Goal: Task Accomplishment & Management: Use online tool/utility

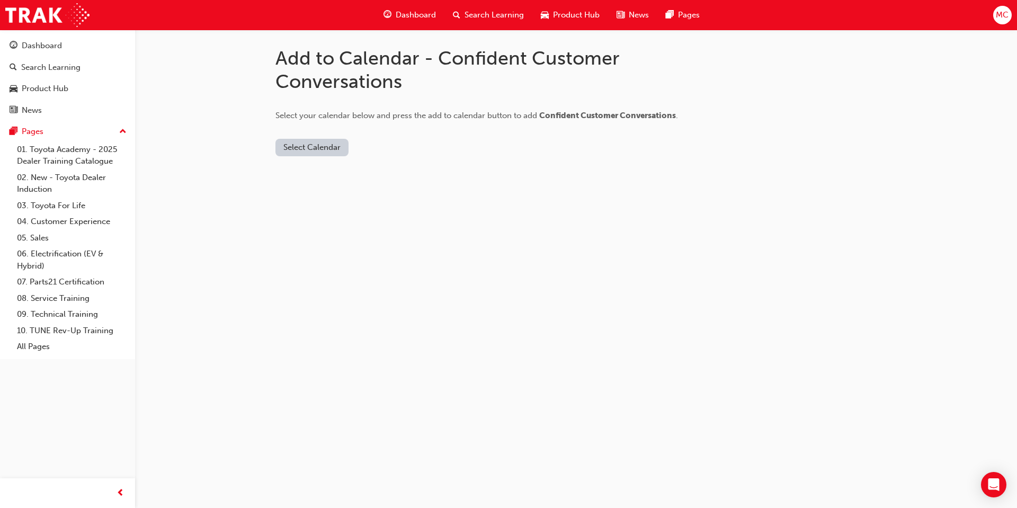
click at [327, 150] on button "Select Calendar" at bounding box center [312, 147] width 73 height 17
click at [336, 169] on div "[DOMAIN_NAME]" at bounding box center [313, 173] width 64 height 12
click at [399, 146] on button "Add to Calendar" at bounding box center [401, 147] width 75 height 17
click at [332, 151] on button "[DOMAIN_NAME]" at bounding box center [316, 147] width 80 height 17
click at [321, 195] on div "Office 365" at bounding box center [309, 193] width 64 height 12
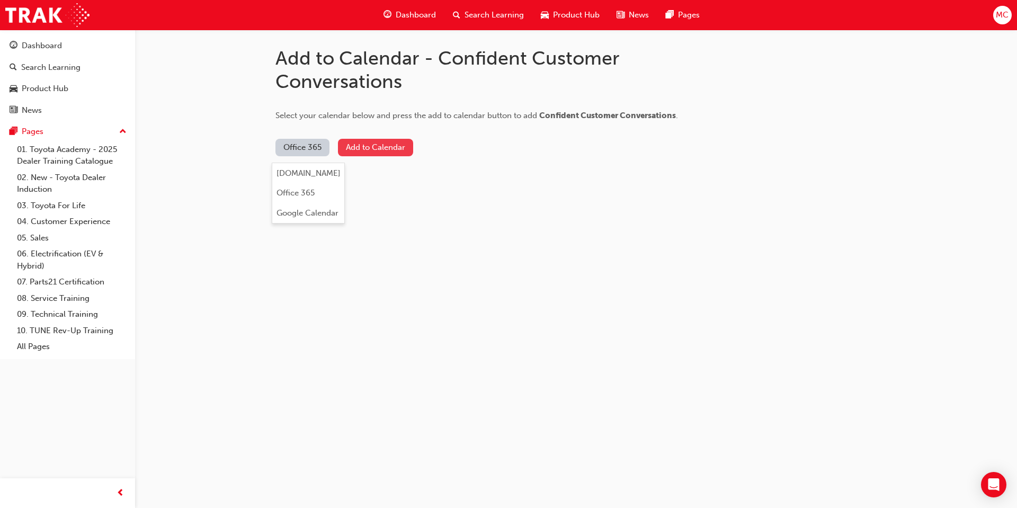
click at [369, 147] on button "Add to Calendar" at bounding box center [375, 147] width 75 height 17
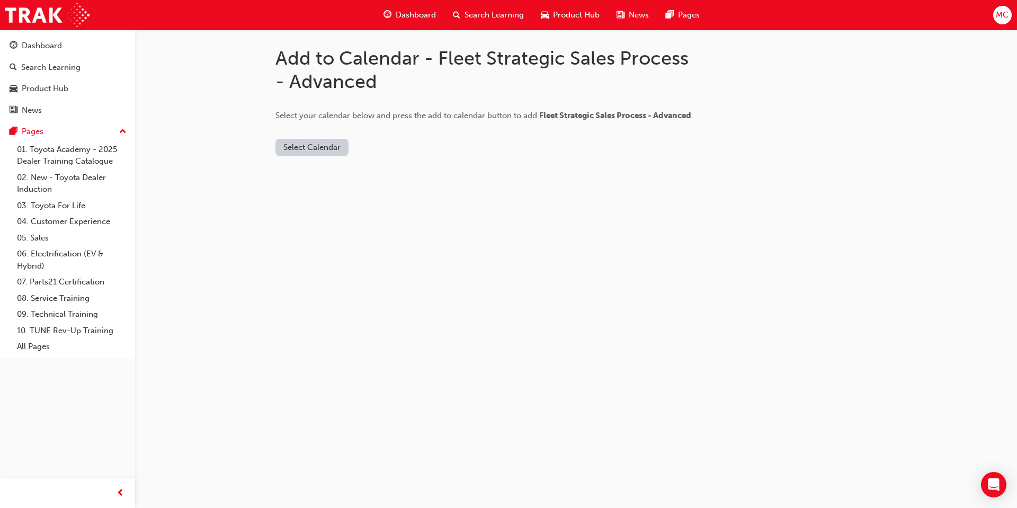
click at [308, 152] on button "Select Calendar" at bounding box center [312, 147] width 73 height 17
click at [316, 190] on div "Office 365" at bounding box center [300, 193] width 38 height 12
click at [369, 147] on button "Add to Calendar" at bounding box center [375, 147] width 75 height 17
